Goal: Task Accomplishment & Management: Complete application form

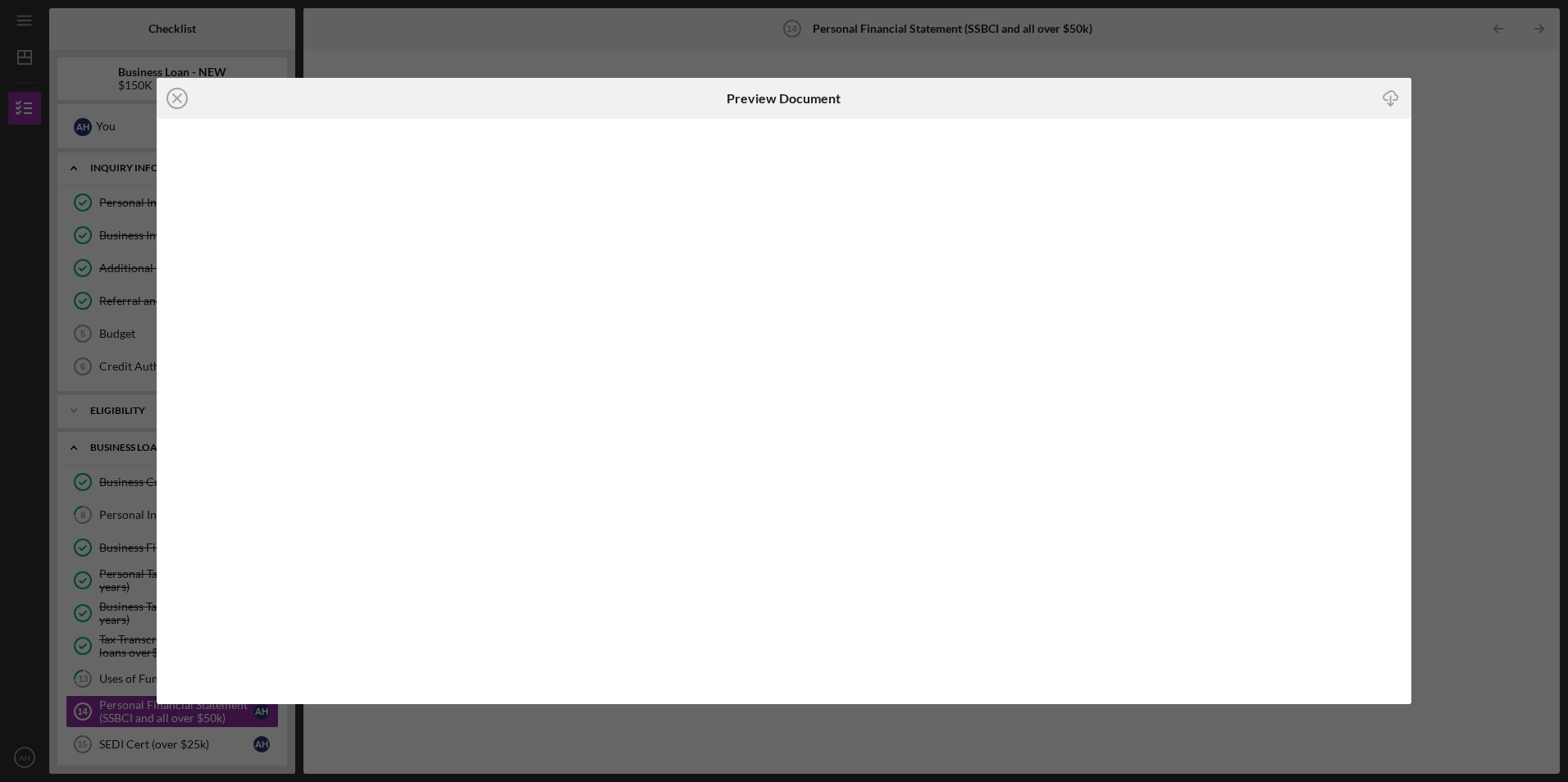
scroll to position [238, 0]
click at [180, 100] on icon "Icon/Close" at bounding box center [177, 98] width 41 height 41
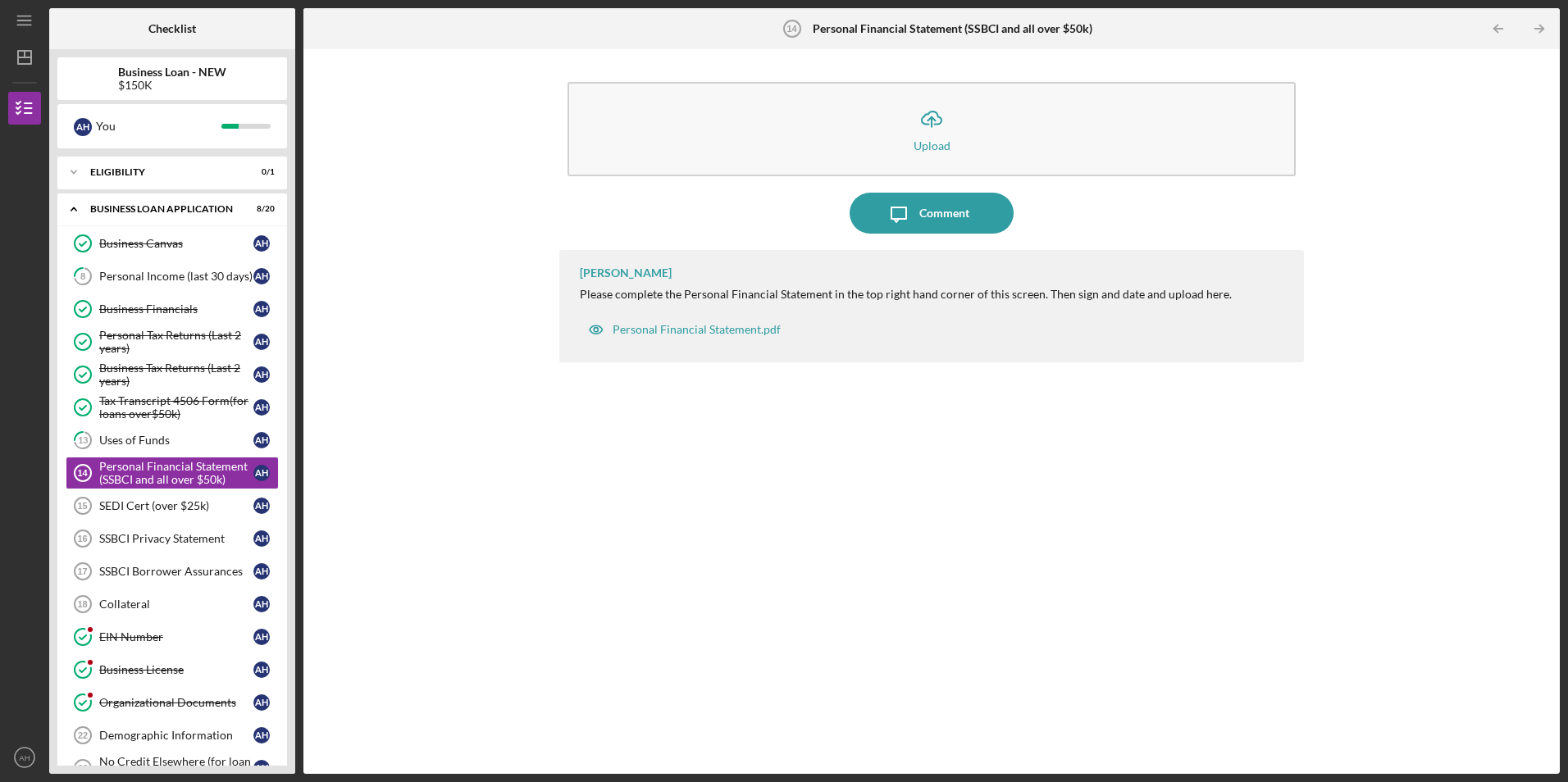
click at [580, 313] on button "Personal Financial Statement.pdf" at bounding box center [684, 330] width 209 height 33
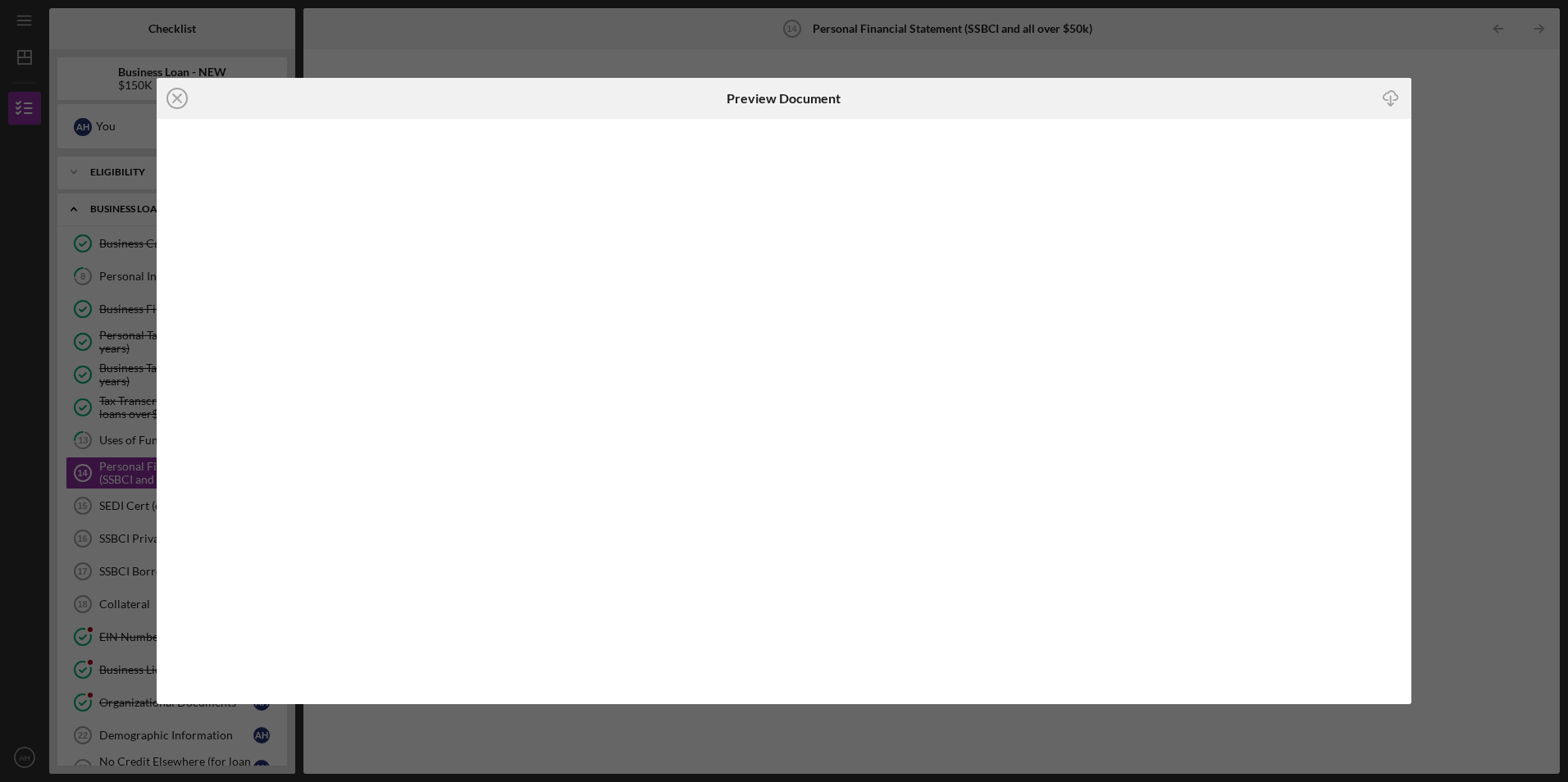
click at [177, 99] on line at bounding box center [177, 98] width 8 height 8
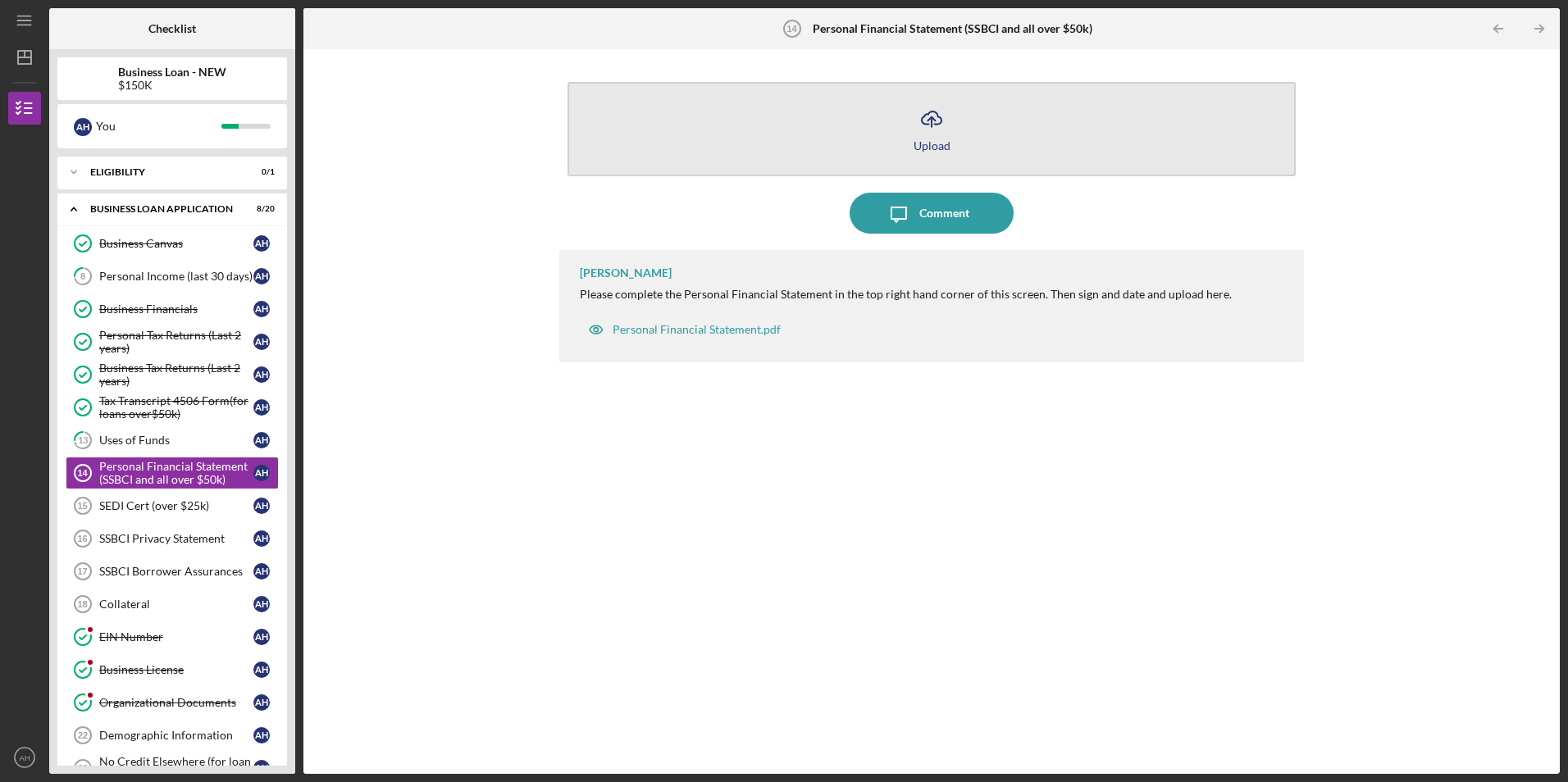
click at [930, 115] on icon "Icon/Upload" at bounding box center [931, 119] width 41 height 41
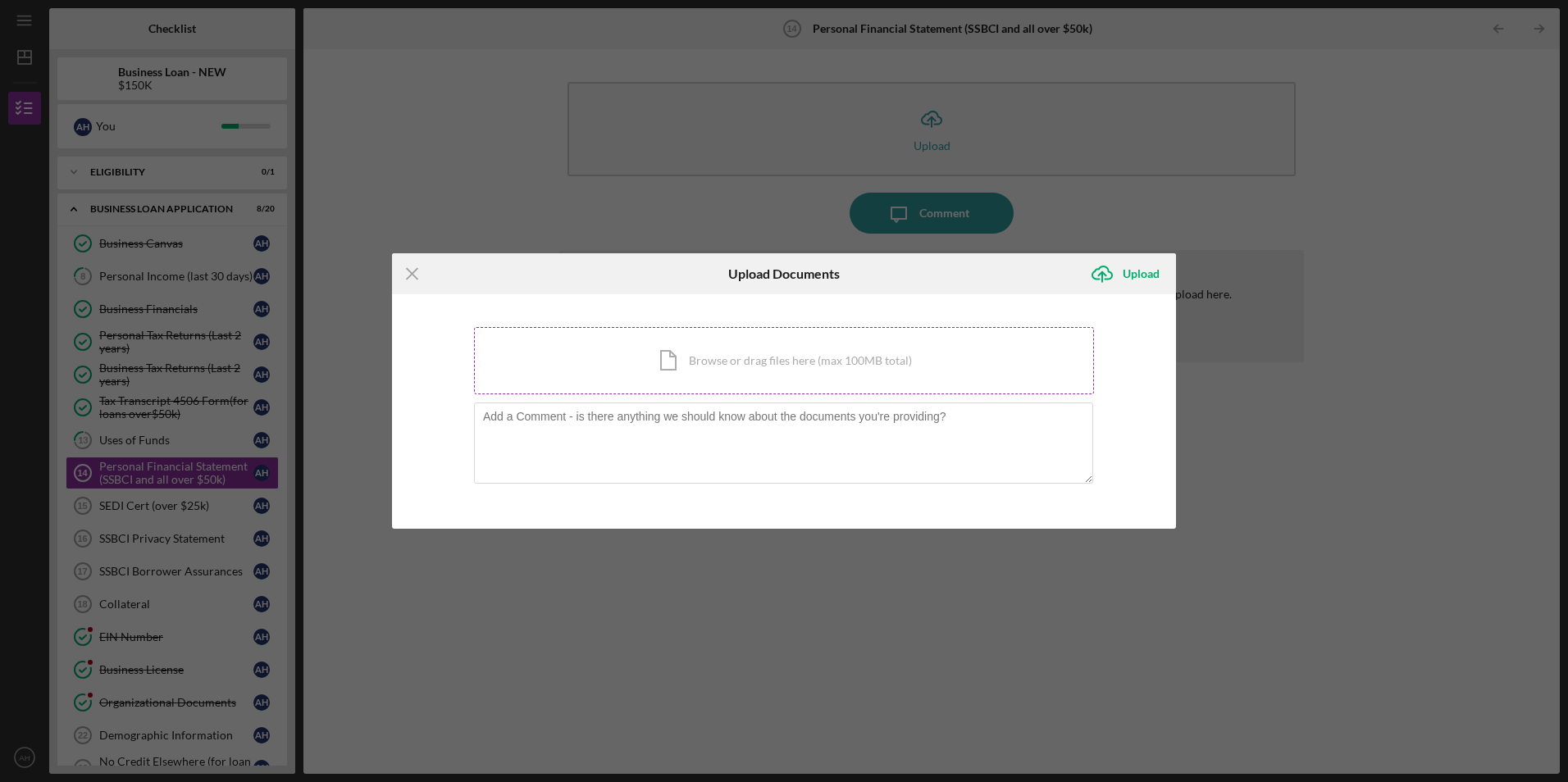
click at [726, 365] on div "Icon/Document Browse or drag files here (max 100MB total) Tap to choose files o…" at bounding box center [784, 361] width 620 height 68
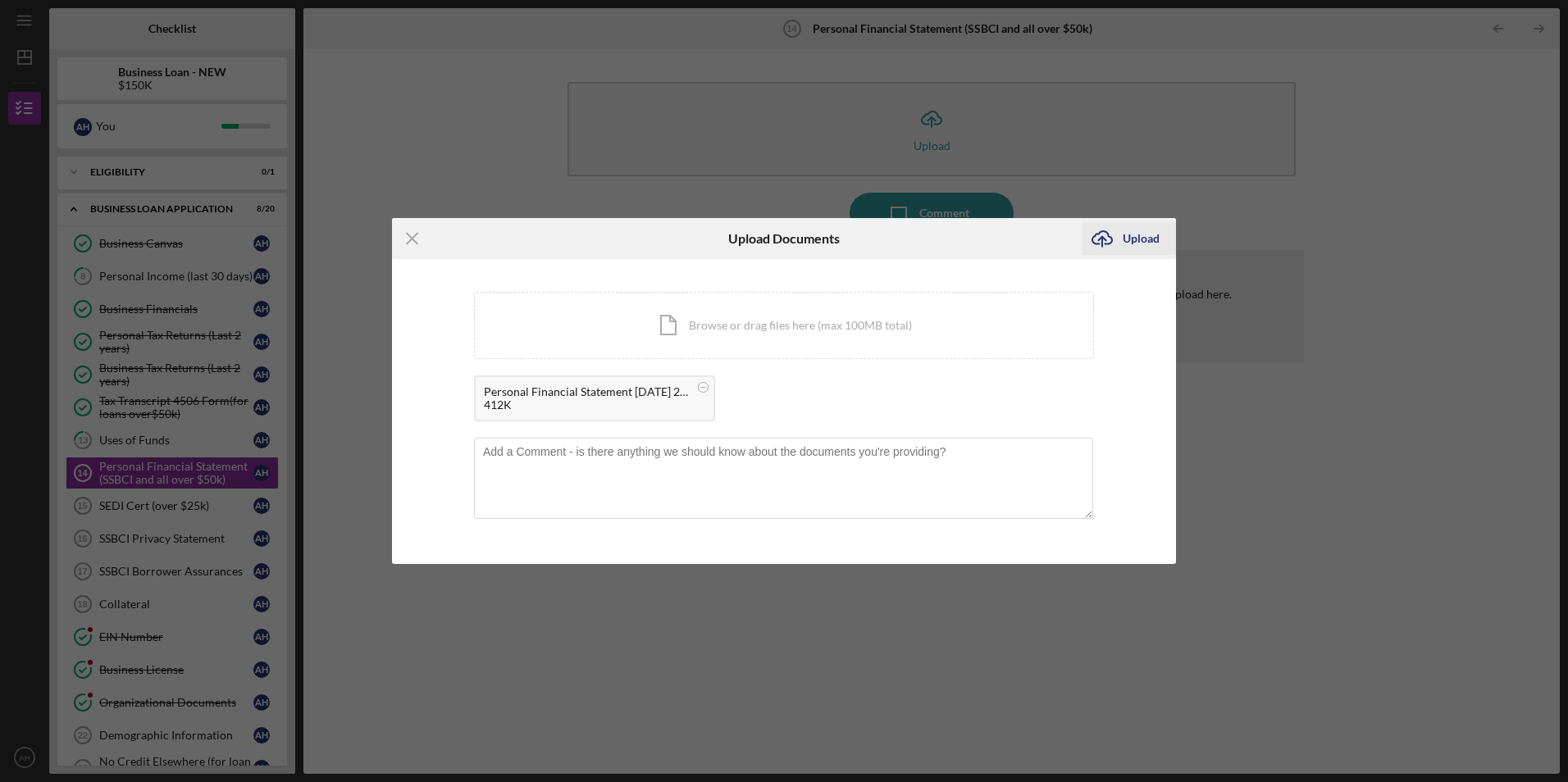
click at [1113, 242] on icon "Icon/Upload" at bounding box center [1102, 238] width 41 height 41
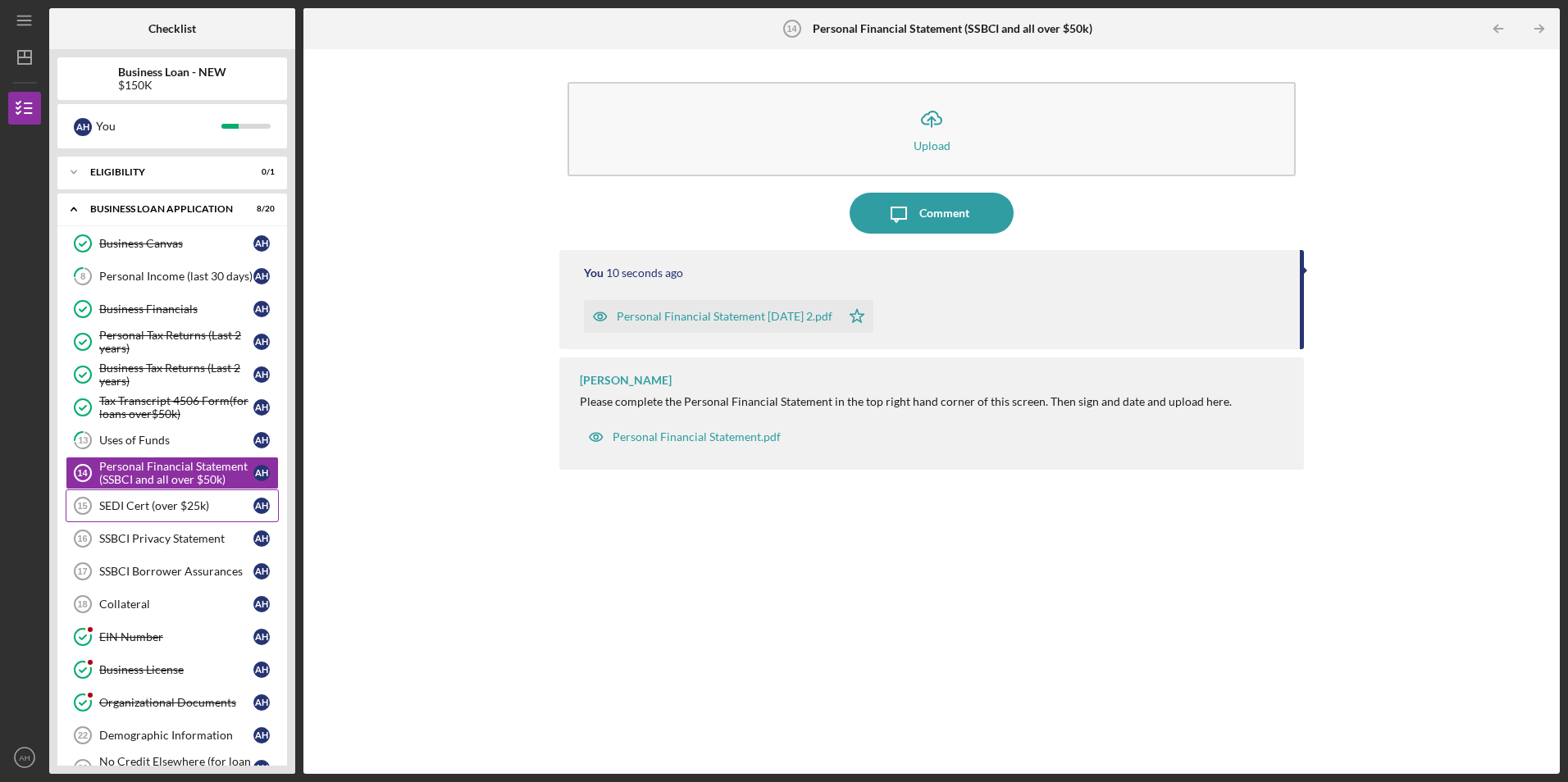
click at [156, 505] on div "SEDI Cert (over $25k)" at bounding box center [177, 505] width 154 height 13
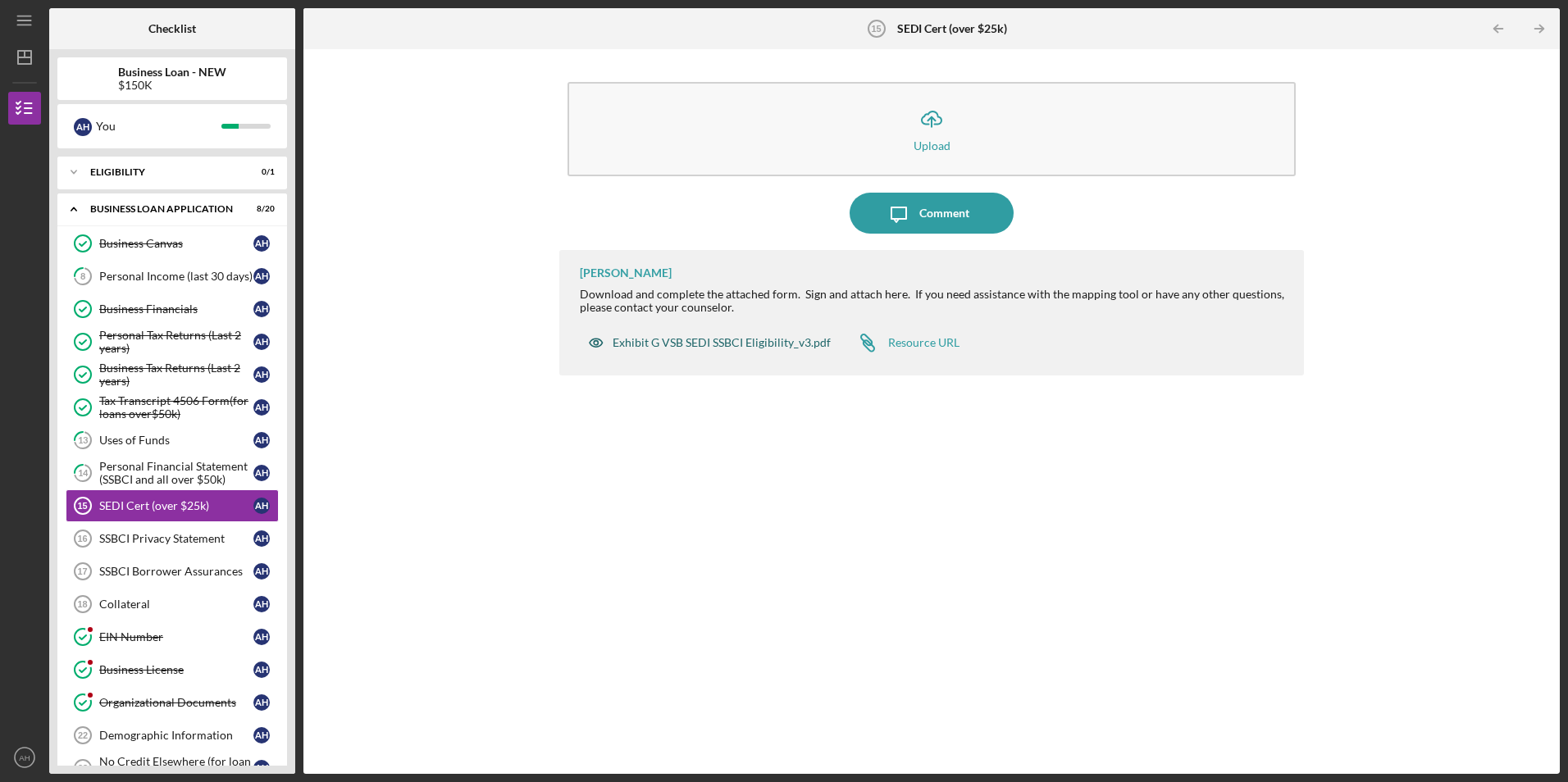
click at [677, 338] on div "Exhibit G VSB SEDI SSBCI Eligibility_v3.pdf" at bounding box center [722, 342] width 218 height 13
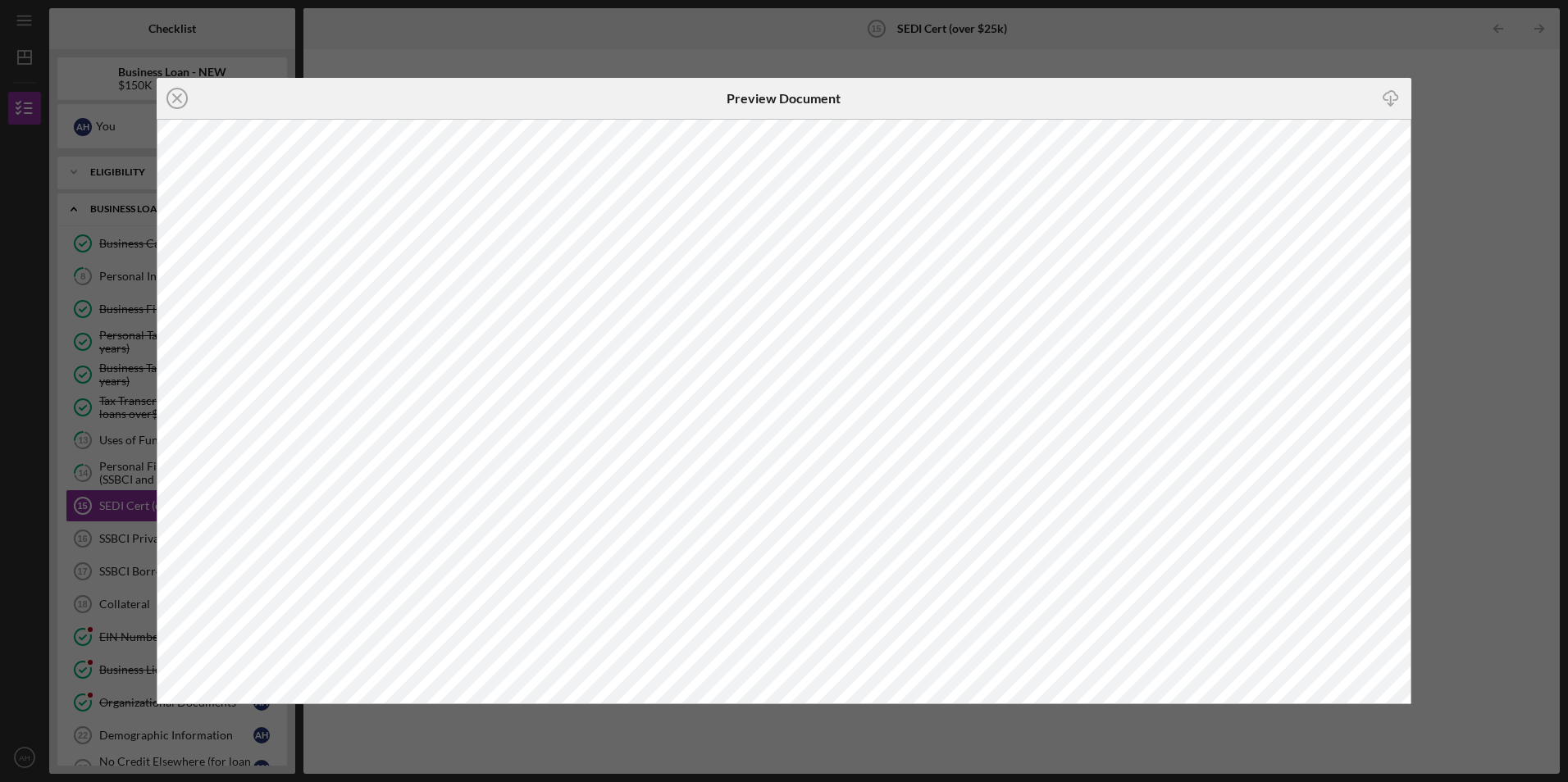
click at [1390, 100] on icon "Icon/Download" at bounding box center [1390, 99] width 37 height 37
